Goal: Communication & Community: Connect with others

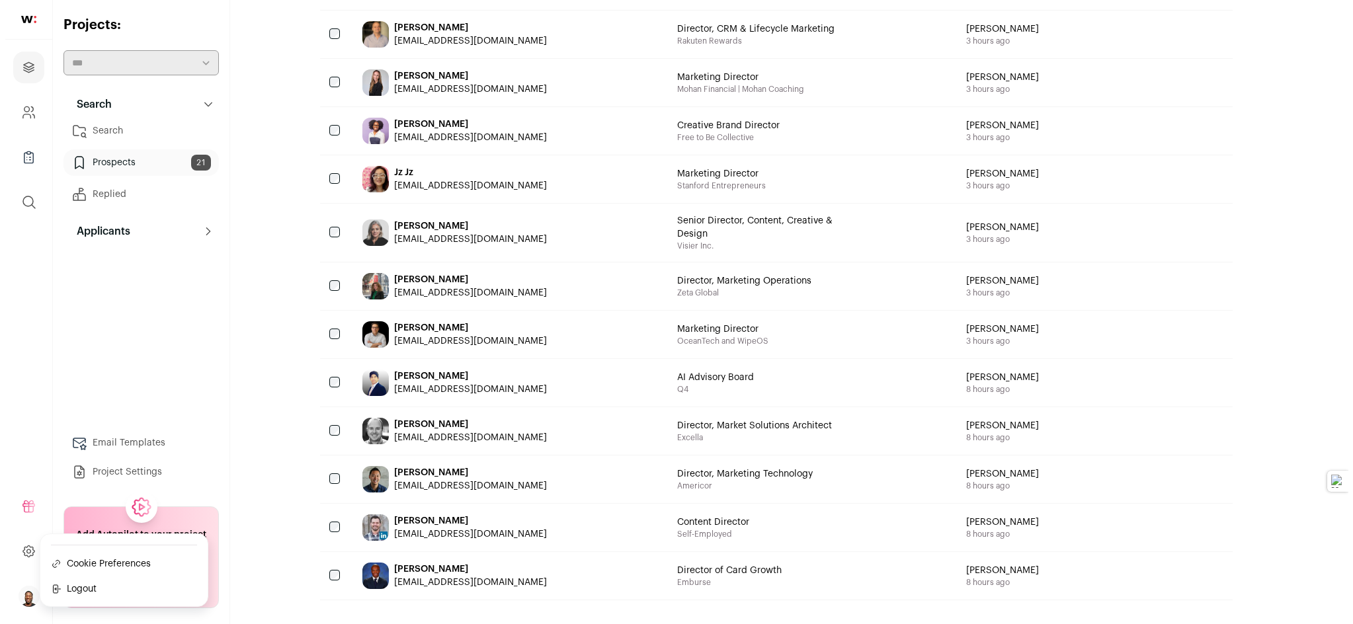
scroll to position [828, 0]
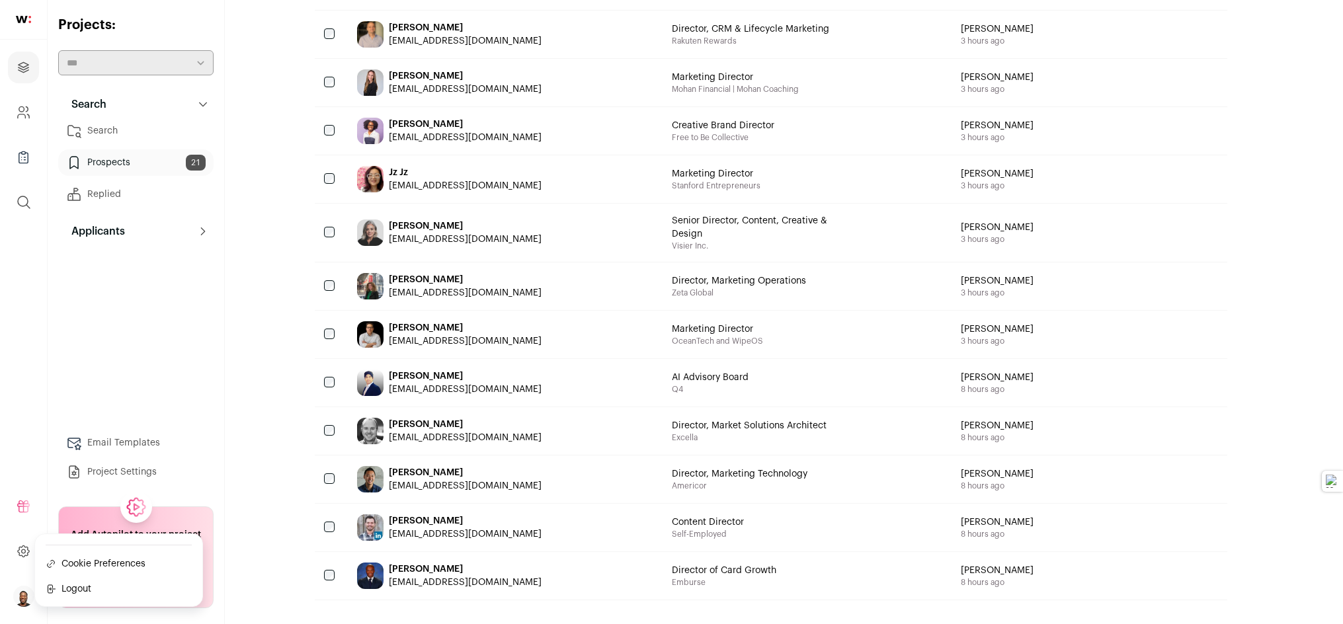
click at [479, 563] on div "[PERSON_NAME] [EMAIL_ADDRESS][DOMAIN_NAME]" at bounding box center [465, 576] width 153 height 26
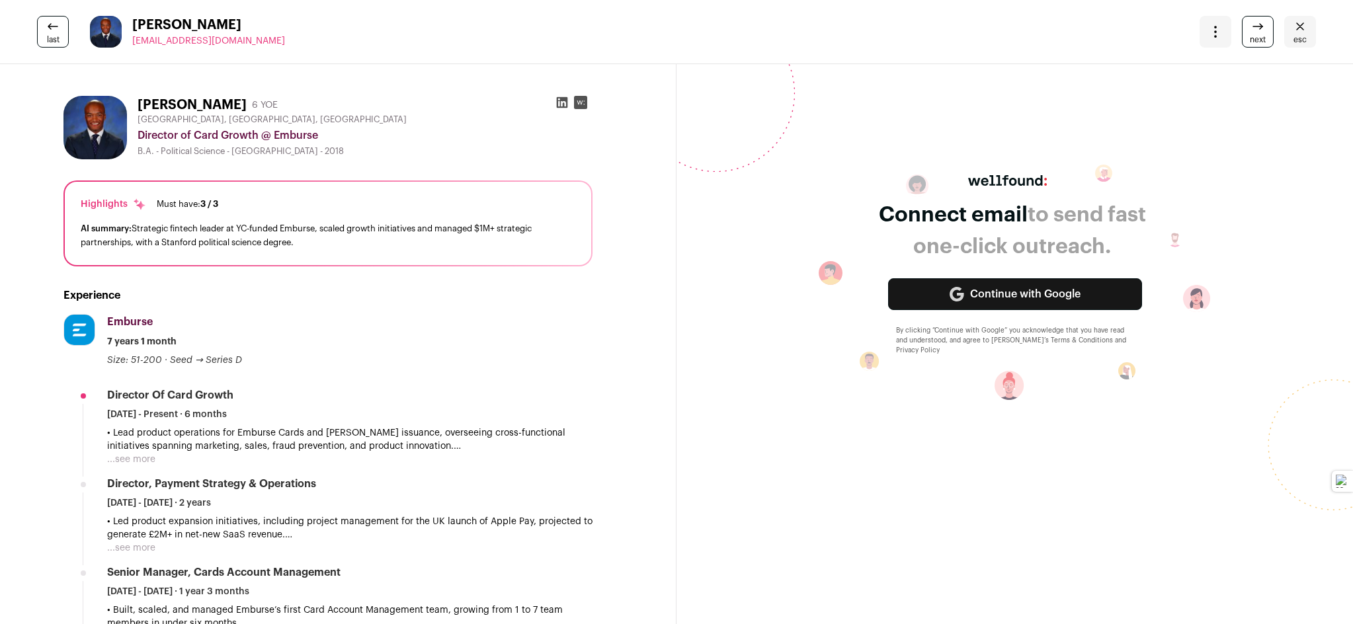
scroll to position [830, 0]
click at [686, 331] on div "Connect email to send fast one-click outreach. Continue with Google By clicking…" at bounding box center [1014, 282] width 676 height 457
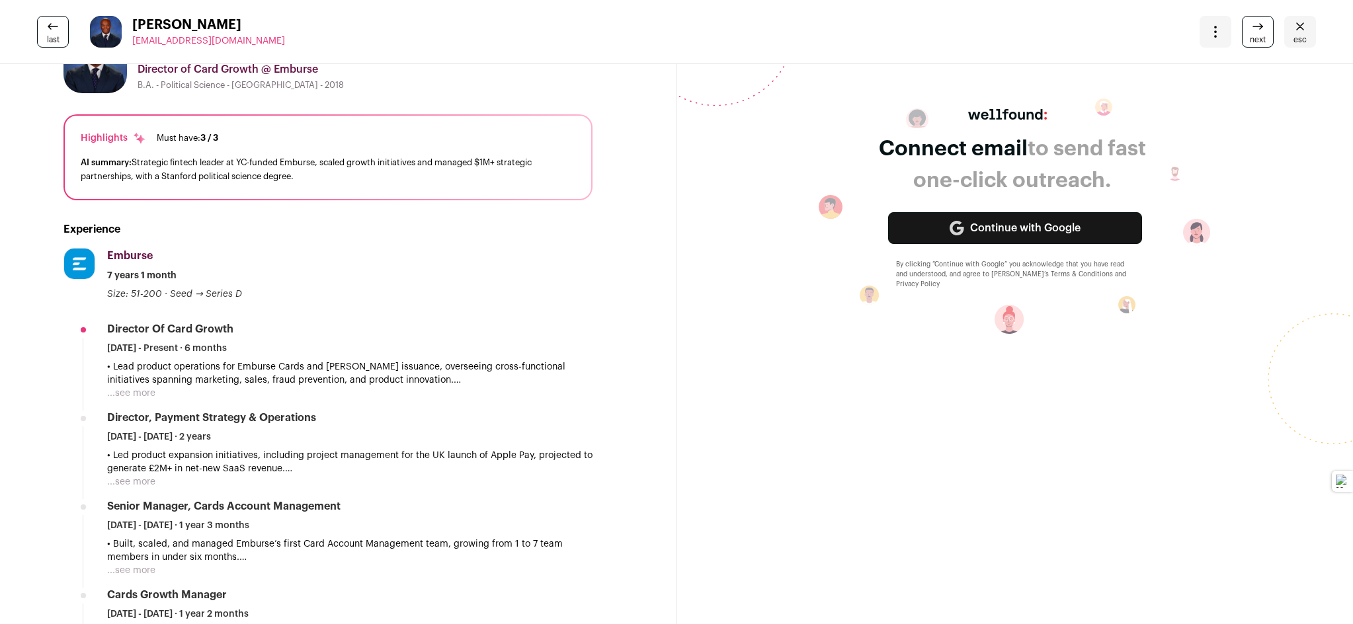
click at [137, 397] on button "...see more" at bounding box center [131, 393] width 48 height 13
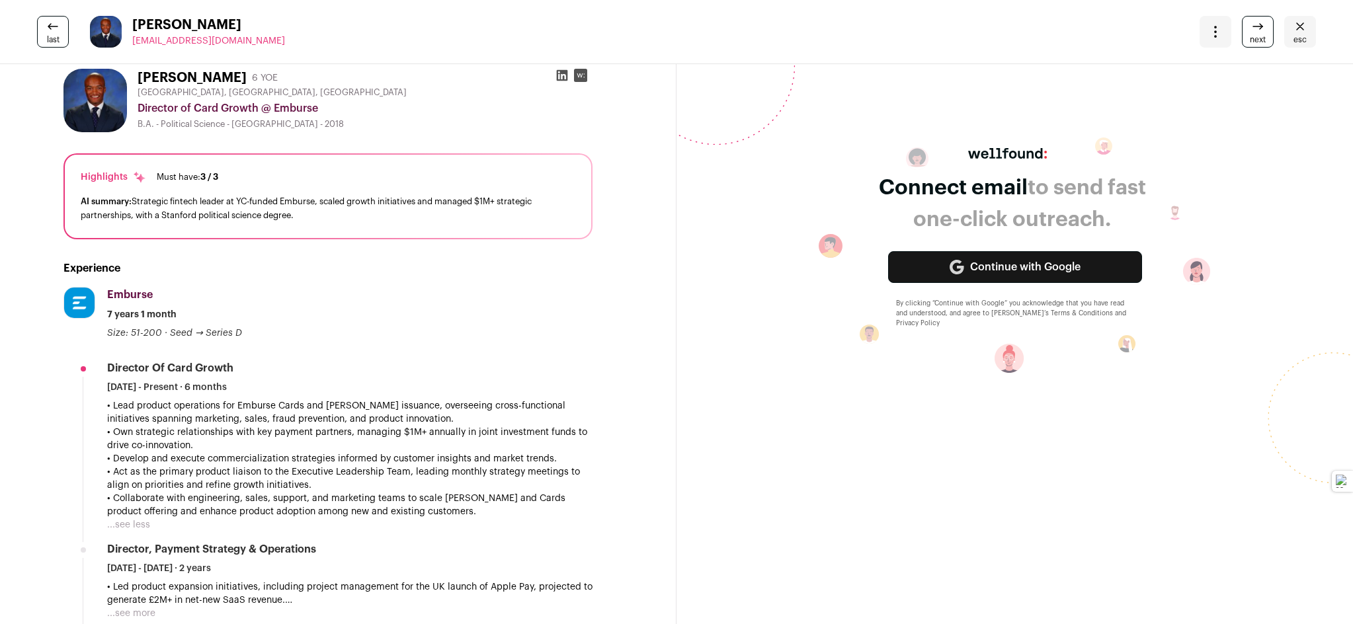
scroll to position [0, 0]
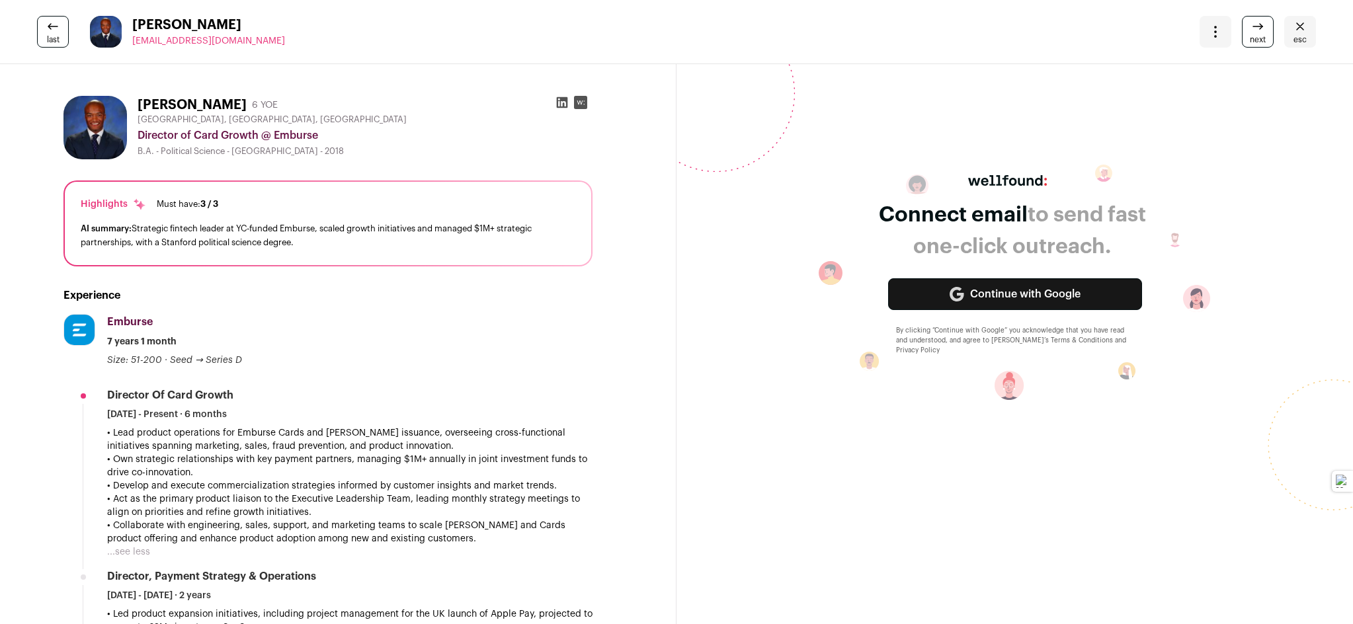
click at [939, 602] on icon at bounding box center [942, 606] width 6 height 8
type textarea "*"
paste textarea "**********"
drag, startPoint x: 518, startPoint y: 124, endPoint x: 550, endPoint y: 122, distance: 31.8
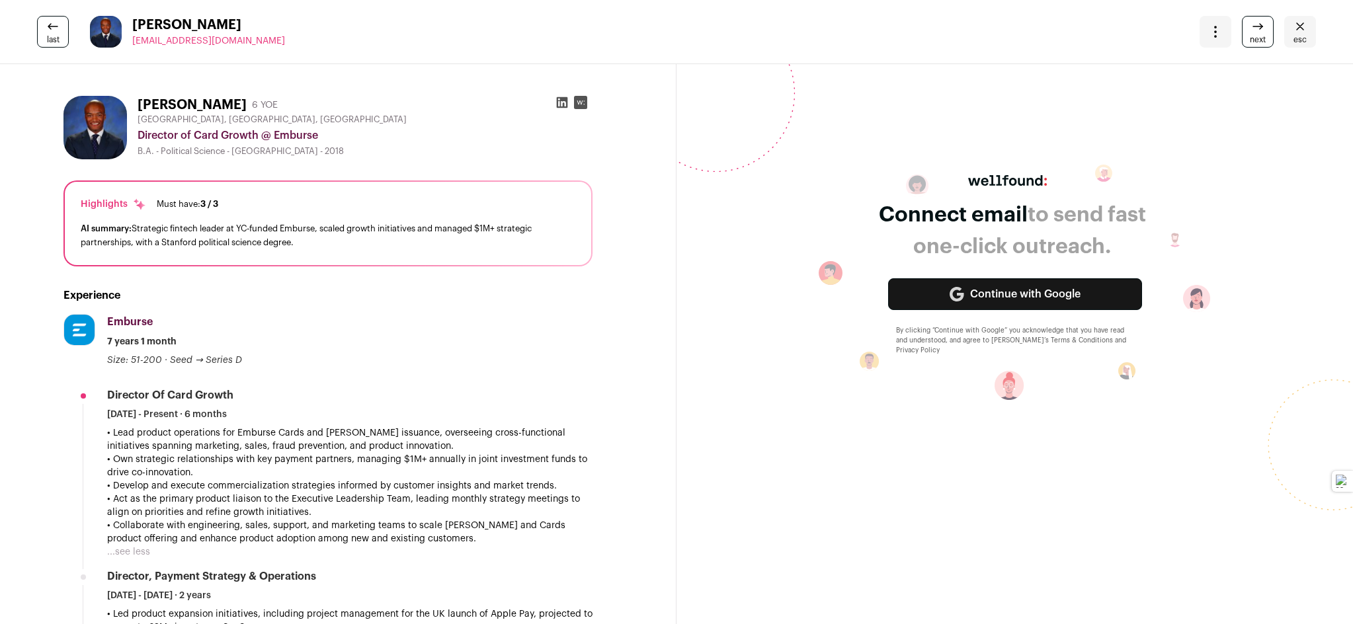
drag, startPoint x: 795, startPoint y: 178, endPoint x: 460, endPoint y: 108, distance: 341.6
click at [879, 108] on div "**********" at bounding box center [1107, 557] width 456 height 2752
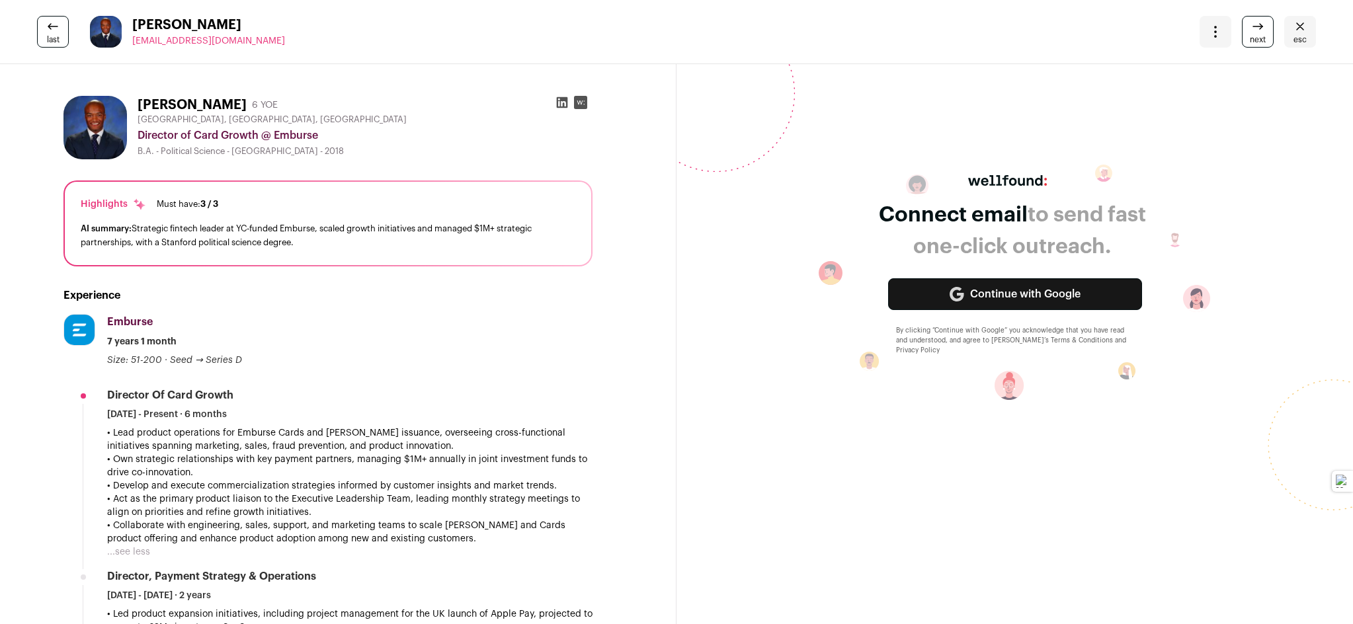
type textarea "**********"
drag, startPoint x: 869, startPoint y: 440, endPoint x: 470, endPoint y: 184, distance: 473.7
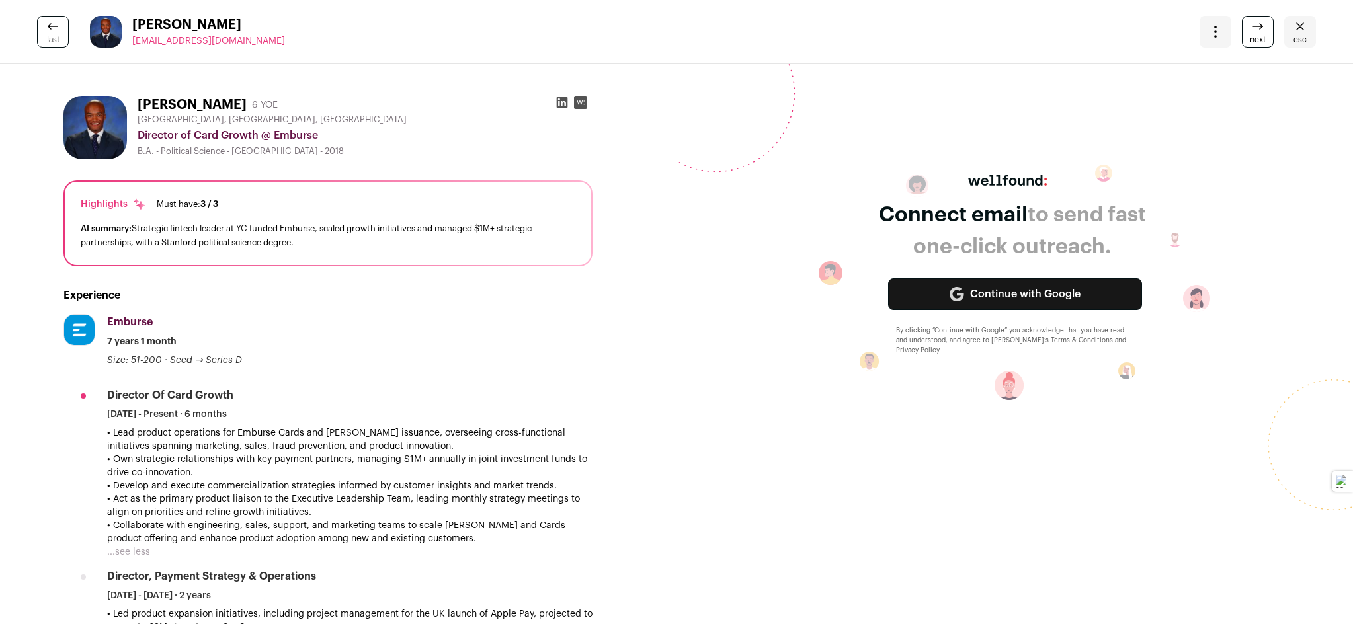
copy div "Loremip: Dolorsita Consect Adipiscin — Eli Seddoeiu‑Temporinc Utla etd Magnaal …"
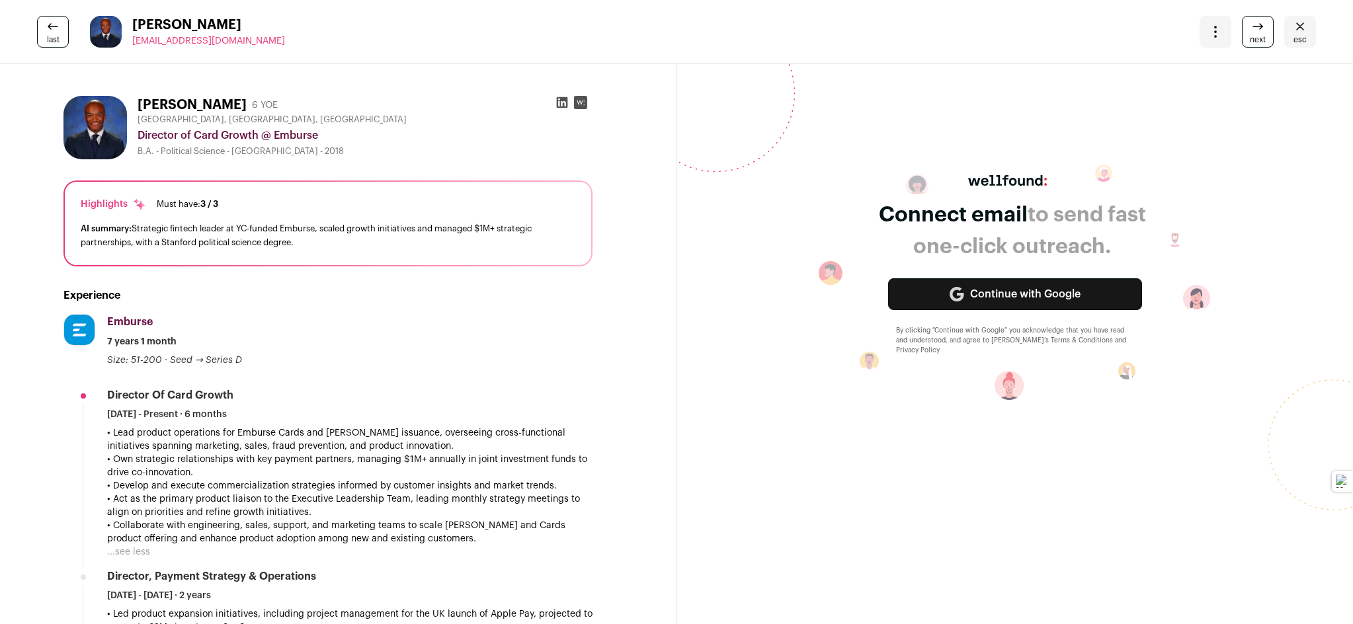
type textarea "**********"
click at [879, 247] on div "Press Esc to start over ⭐ Upgrade" at bounding box center [1107, 221] width 456 height 51
click at [879, 196] on textarea "To enrich screen reader interactions, please activate Accessibility in Grammarl…" at bounding box center [945, 182] width 133 height 28
type textarea "*"
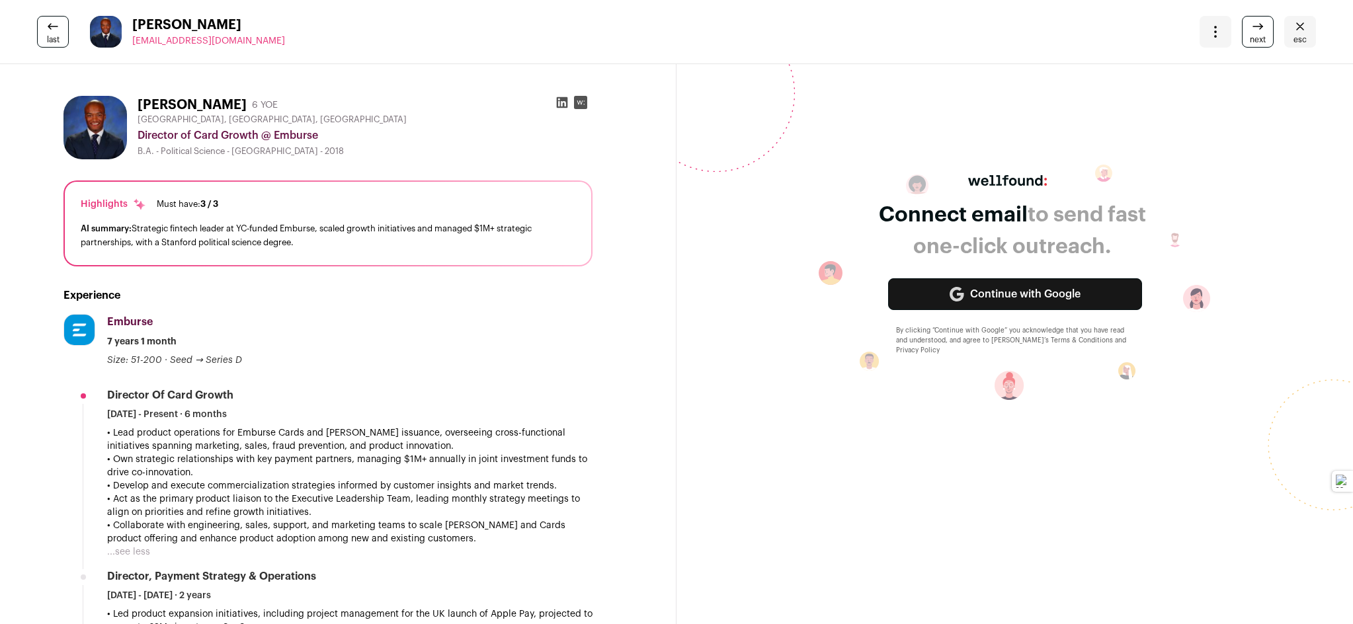
type textarea "**********"
drag, startPoint x: 469, startPoint y: 230, endPoint x: 779, endPoint y: 266, distance: 312.8
click at [879, 175] on div "Subject: Exclusive Partner Spotlight — One Slot for [PERSON_NAME] — I’m [PERSON…" at bounding box center [1107, 167] width 456 height 16
copy p "I’m [PERSON_NAME], Head of Features at Acquisition Aficionado. We are offering …"
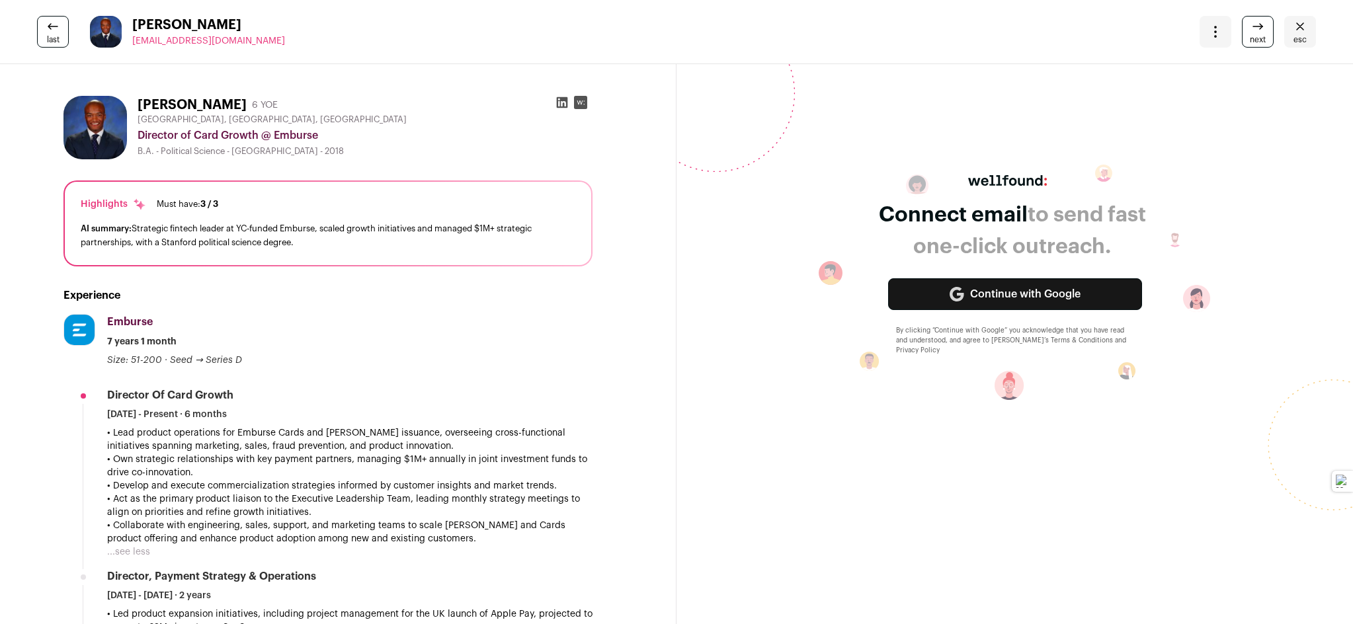
scroll to position [1017, 0]
drag, startPoint x: 470, startPoint y: 214, endPoint x: 658, endPoint y: 415, distance: 275.0
click at [879, 397] on div "[PERSON_NAME] — I’m [PERSON_NAME], Head of Features at Acquisition Aficionado. …" at bounding box center [1107, 286] width 456 height 222
copy div "I’m [PERSON_NAME], Head of Features at Acquisition Aficionado. We are offering …"
click at [879, 397] on p "[PERSON_NAME] of Features, Acquisition Aficionado [phone] | [email]" at bounding box center [1107, 373] width 456 height 48
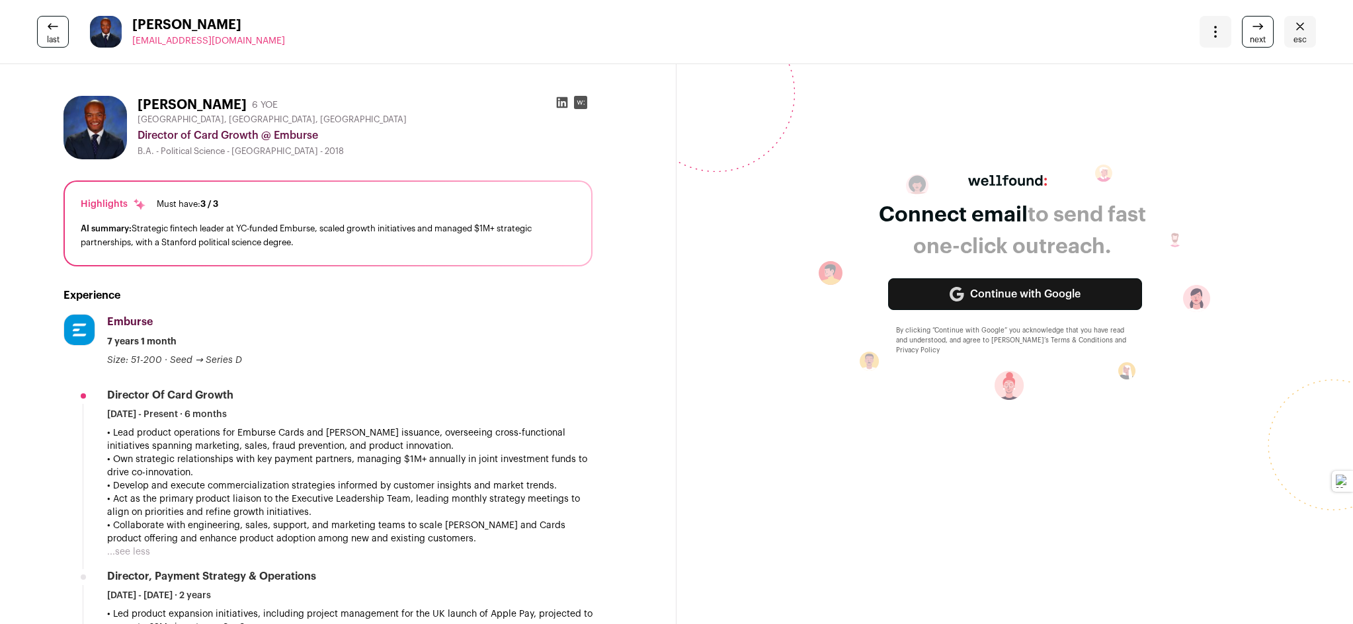
click at [879, 349] on p "Shall I reserve the slot for Emburse?" at bounding box center [1107, 341] width 456 height 16
drag, startPoint x: 265, startPoint y: 46, endPoint x: 133, endPoint y: 46, distance: 132.2
click at [133, 46] on div "last [PERSON_NAME] [EMAIL_ADDRESS][DOMAIN_NAME] More actions Change project Mov…" at bounding box center [676, 32] width 1353 height 64
copy span "[EMAIL_ADDRESS][DOMAIN_NAME]"
